Goal: Task Accomplishment & Management: Manage account settings

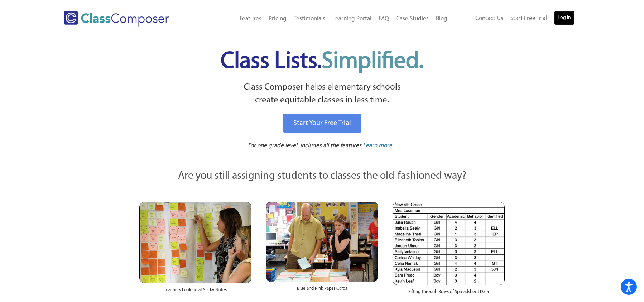
click at [563, 17] on link "Log In" at bounding box center [564, 18] width 20 height 14
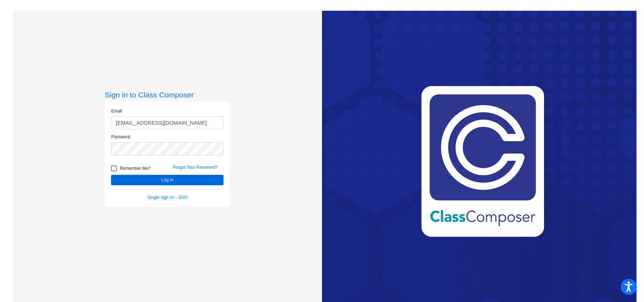
type input "[EMAIL_ADDRESS][DOMAIN_NAME]"
click at [164, 181] on button "Log In" at bounding box center [167, 180] width 112 height 10
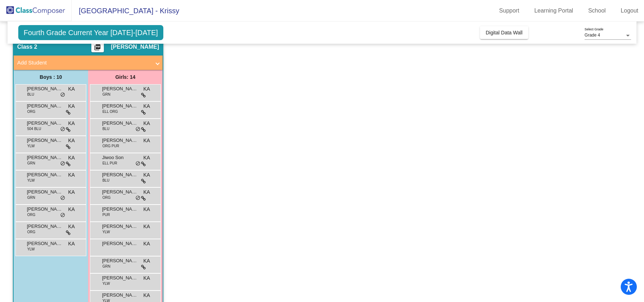
scroll to position [65, 0]
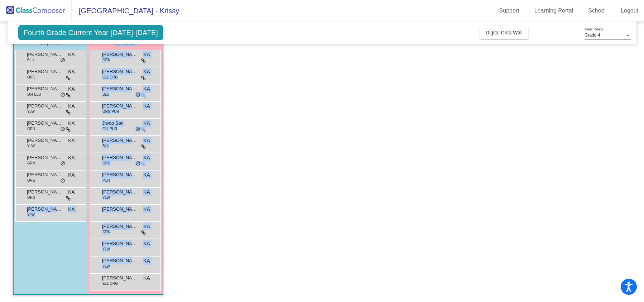
drag, startPoint x: 171, startPoint y: 290, endPoint x: 39, endPoint y: 279, distance: 132.0
click at [37, 279] on app-classroom "Class 2 picture_as_pdf [PERSON_NAME] Add Student First Name Last Name Student I…" at bounding box center [322, 152] width 618 height 299
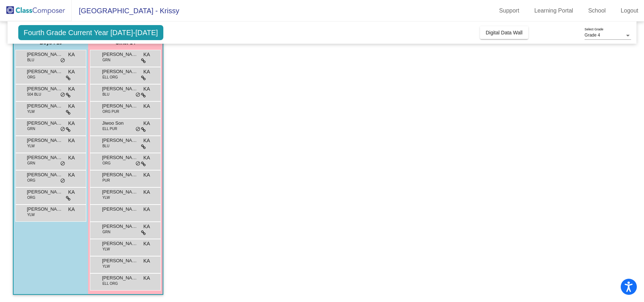
click at [217, 252] on app-classroom "Class 2 picture_as_pdf [PERSON_NAME] Add Student First Name Last Name Student I…" at bounding box center [322, 152] width 618 height 299
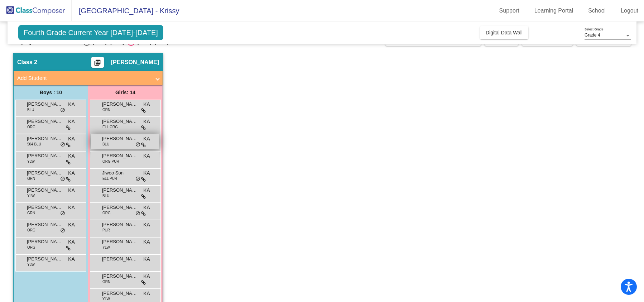
scroll to position [0, 0]
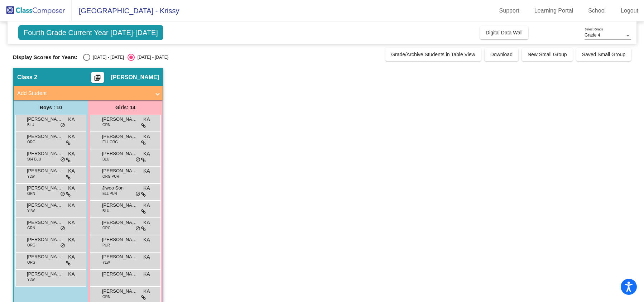
click at [157, 94] on span at bounding box center [157, 93] width 3 height 8
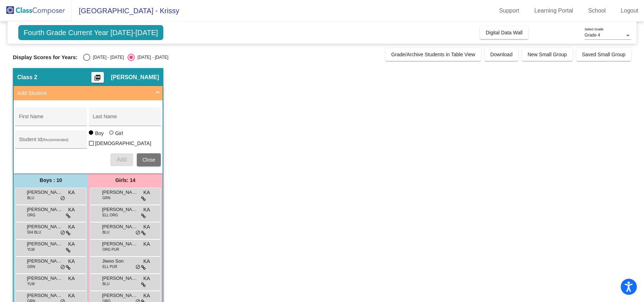
click at [156, 92] on span at bounding box center [157, 93] width 3 height 8
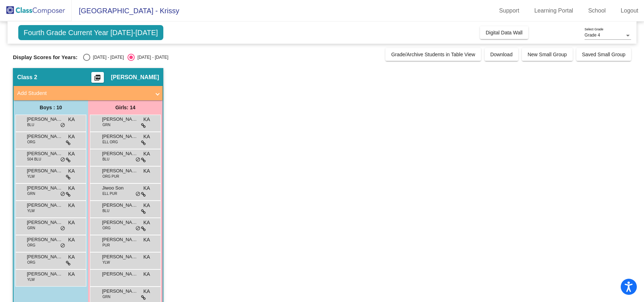
click at [626, 36] on div at bounding box center [628, 36] width 4 height 2
click at [626, 36] on span "Grade 4" at bounding box center [608, 35] width 47 height 13
